Goal: Information Seeking & Learning: Learn about a topic

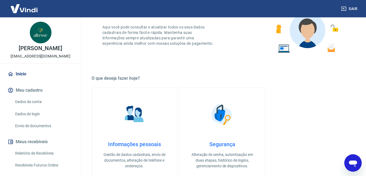
scroll to position [52, 0]
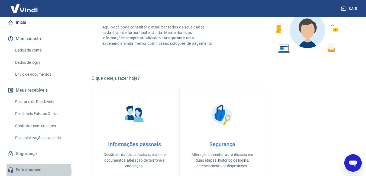
click at [36, 171] on link "Fale conosco" at bounding box center [41, 170] width 68 height 12
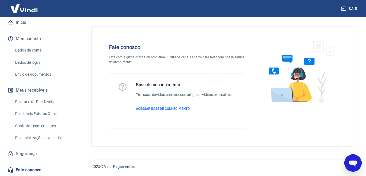
scroll to position [2, 0]
click at [353, 162] on icon "Abrir janela de mensagens" at bounding box center [353, 164] width 8 height 7
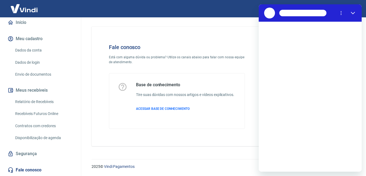
scroll to position [0, 0]
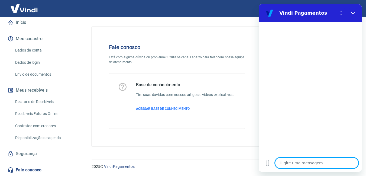
type textarea "c"
type textarea "x"
type textarea "co"
type textarea "x"
type textarea "com"
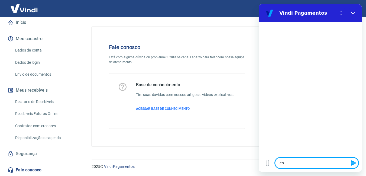
type textarea "x"
type textarea "como"
type textarea "x"
type textarea "como"
type textarea "x"
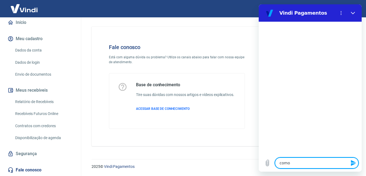
type textarea "como s"
type textarea "x"
type textarea "como sa"
type textarea "x"
type textarea "como sab"
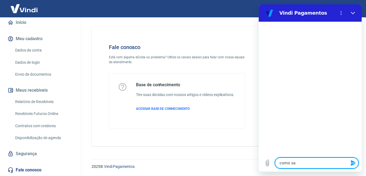
type textarea "x"
type textarea "como sabe"
type textarea "x"
type textarea "como saber"
type textarea "x"
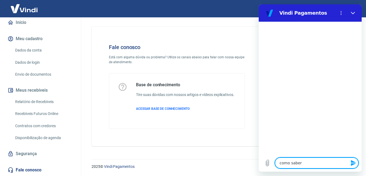
type textarea "como saber"
type textarea "x"
type textarea "como saber s"
type textarea "x"
type textarea "como saber se"
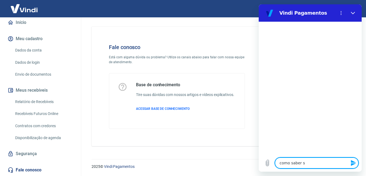
type textarea "x"
type textarea "como saber se"
type textarea "x"
type textarea "como saber se m"
type textarea "x"
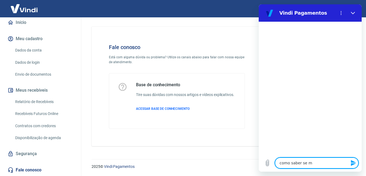
type textarea "como saber se mi"
type textarea "x"
type textarea "como saber se min"
type textarea "x"
type textarea "como saber se minh"
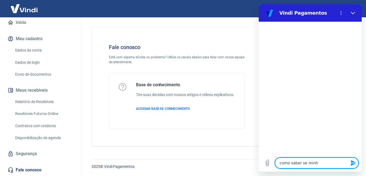
type textarea "x"
type textarea "como saber se minha"
type textarea "x"
type textarea "como saber se minha"
type textarea "x"
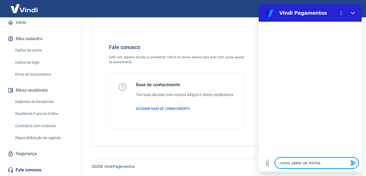
type textarea "como saber se minha c"
type textarea "x"
type textarea "como saber se minha co"
type textarea "x"
type textarea "como saber se minha con"
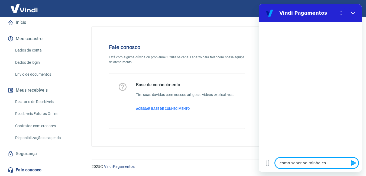
type textarea "x"
type textarea "como saber se minha cont"
type textarea "x"
type textarea "como saber se minha conta"
type textarea "x"
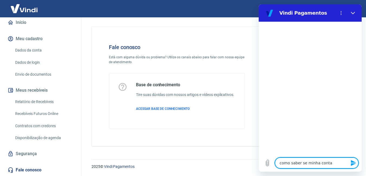
type textarea "como saber se minha conta"
type textarea "x"
type textarea "como saber se minha conta e"
type textarea "x"
type textarea "como saber se minha conta es"
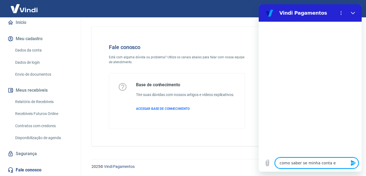
type textarea "x"
type textarea "como saber se minha conta est"
type textarea "x"
type textarea "como saber se minha conta está"
type textarea "x"
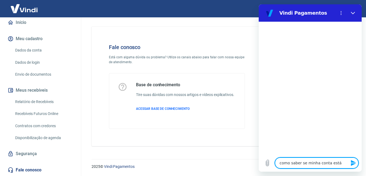
type textarea "como saber se minha conta está"
type textarea "x"
type textarea "como saber se minha conta está a"
type textarea "x"
type textarea "como saber se minha conta está at"
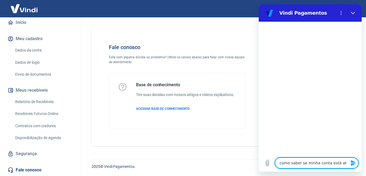
type textarea "x"
type textarea "como saber se minha conta está ati"
type textarea "x"
type textarea "como saber se minha conta está ativ"
type textarea "x"
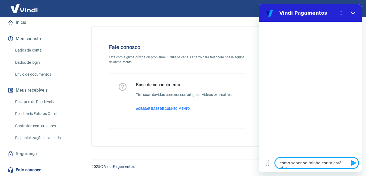
type textarea "como saber se minha conta está ativa"
type textarea "x"
type textarea "como saber se minha conta está ativa?"
type textarea "x"
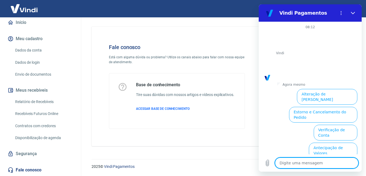
scroll to position [35, 0]
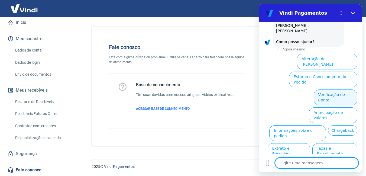
click at [343, 89] on button "Verificação de Conta" at bounding box center [336, 97] width 44 height 16
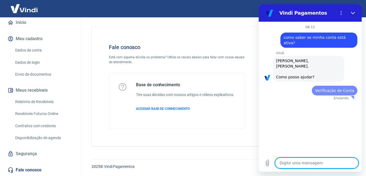
scroll to position [0, 0]
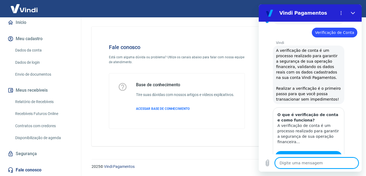
type textarea "x"
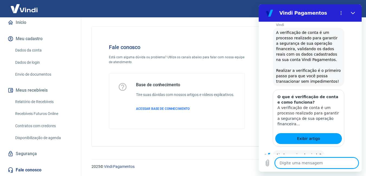
scroll to position [89, 0]
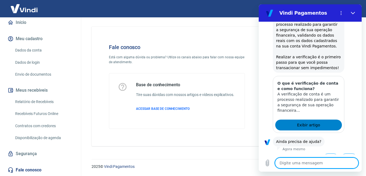
click at [306, 122] on span "Exibir artigo" at bounding box center [308, 125] width 23 height 7
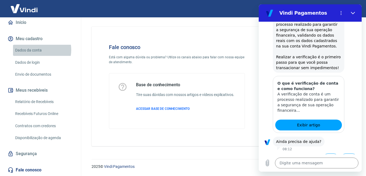
click at [36, 50] on link "Dados da conta" at bounding box center [44, 50] width 62 height 11
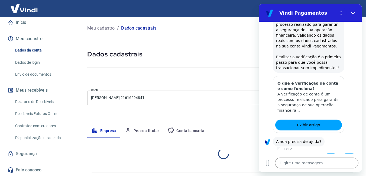
select select "SP"
select select "business"
click at [342, 153] on button "Não" at bounding box center [349, 158] width 17 height 10
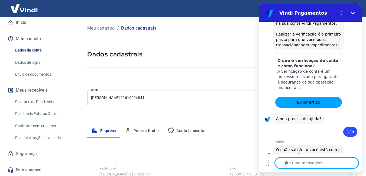
scroll to position [138, 0]
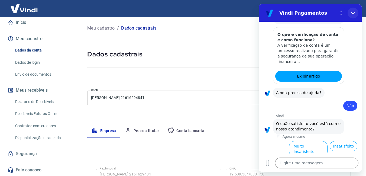
click at [353, 13] on icon "Fechar" at bounding box center [353, 13] width 4 height 4
type textarea "x"
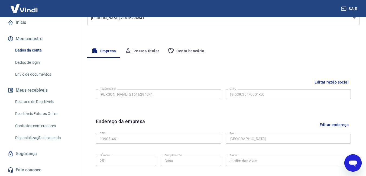
scroll to position [80, 0]
drag, startPoint x: 366, startPoint y: 55, endPoint x: 366, endPoint y: 79, distance: 24.7
click at [366, 79] on div "Meu cadastro / Dados cadastrais Dados cadastrais Cancelar conta Conta Daniela d…" at bounding box center [224, 112] width 286 height 350
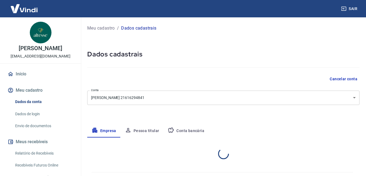
select select "SP"
select select "business"
